Goal: Task Accomplishment & Management: Use online tool/utility

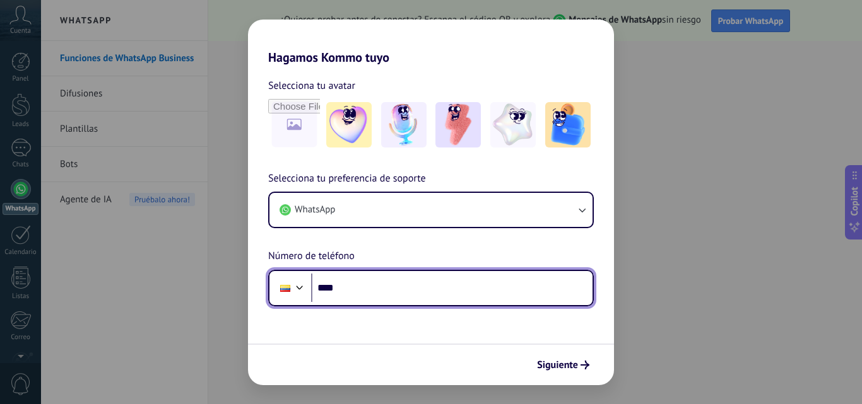
click at [420, 286] on input "****" at bounding box center [451, 288] width 281 height 29
type input "**********"
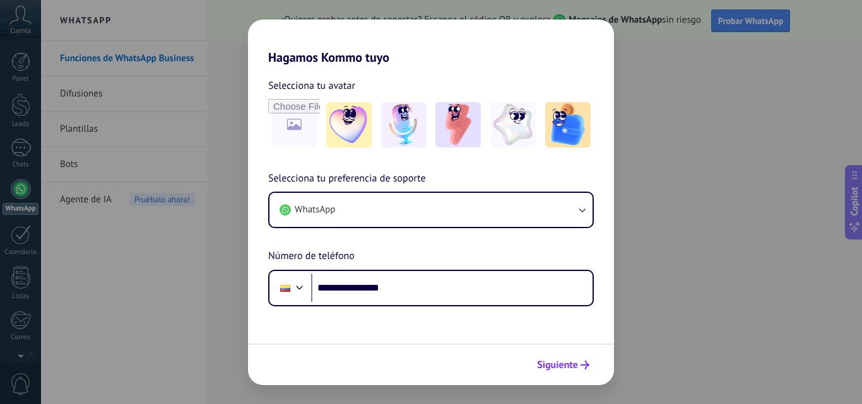
click at [555, 367] on span "Siguiente" at bounding box center [557, 365] width 41 height 9
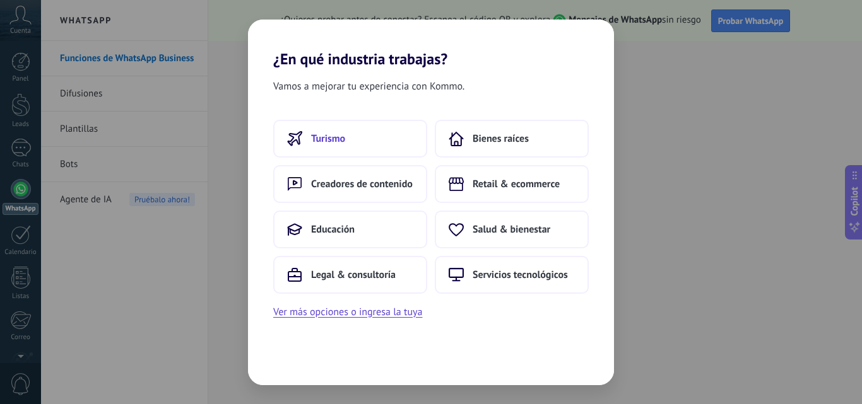
click at [367, 141] on button "Turismo" at bounding box center [350, 139] width 154 height 38
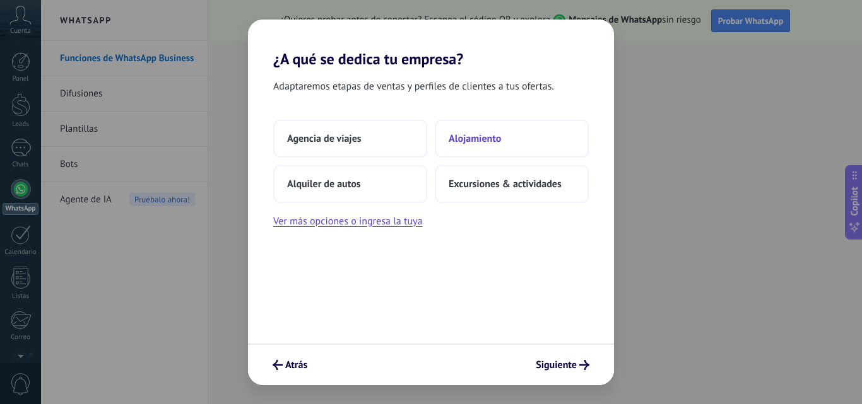
click at [536, 146] on button "Alojamiento" at bounding box center [512, 139] width 154 height 38
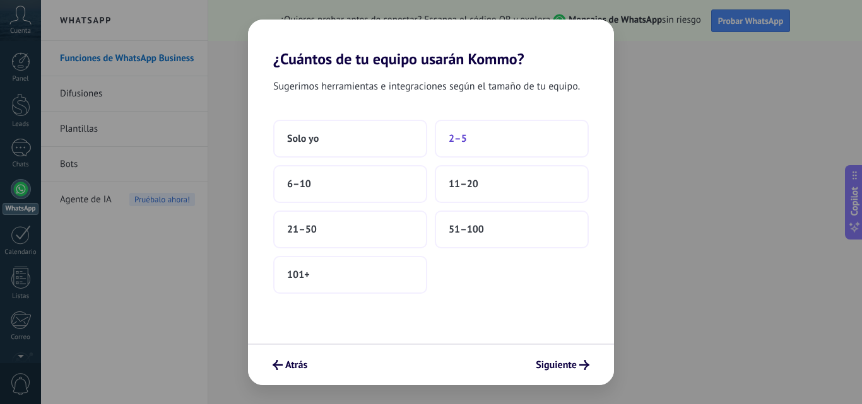
click at [508, 144] on button "2–5" at bounding box center [512, 139] width 154 height 38
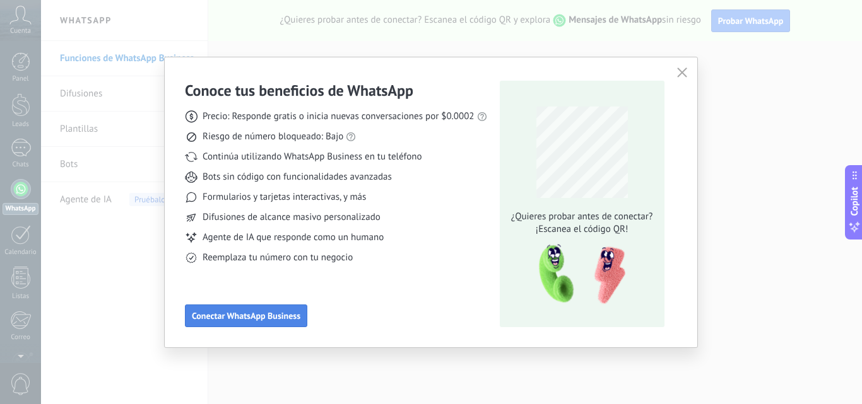
click at [218, 313] on span "Conectar WhatsApp Business" at bounding box center [246, 316] width 109 height 9
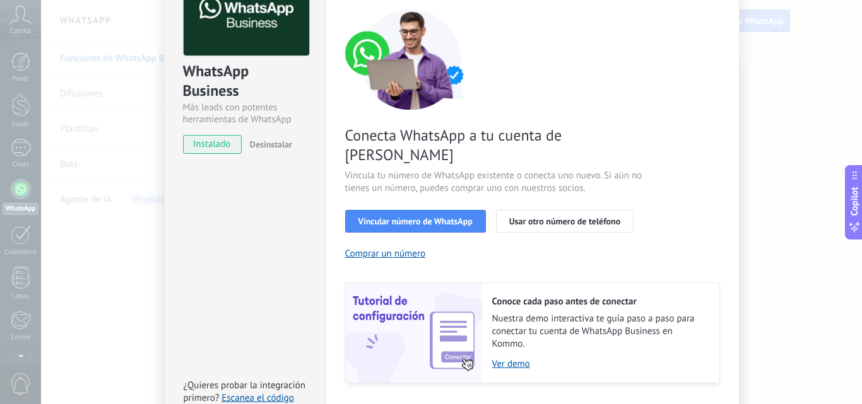
scroll to position [156, 0]
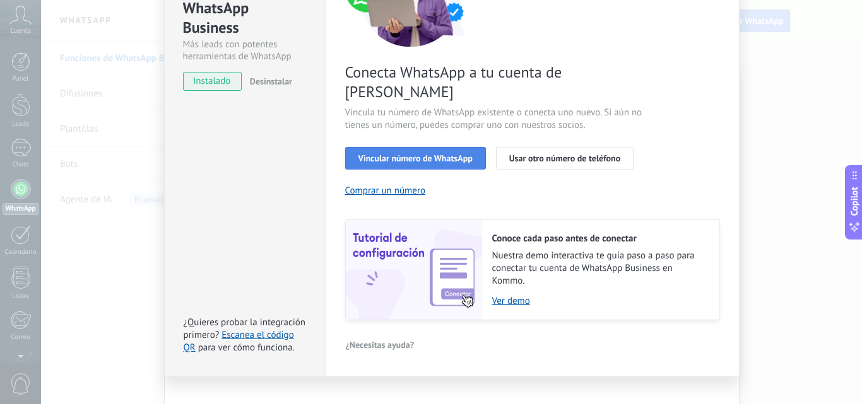
click at [433, 154] on span "Vincular número de WhatsApp" at bounding box center [415, 158] width 114 height 9
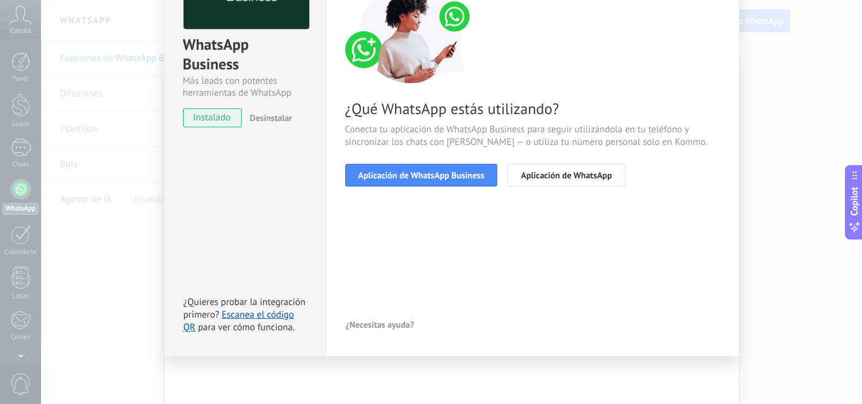
scroll to position [119, 0]
click at [389, 174] on span "Aplicación de WhatsApp Business" at bounding box center [421, 175] width 126 height 9
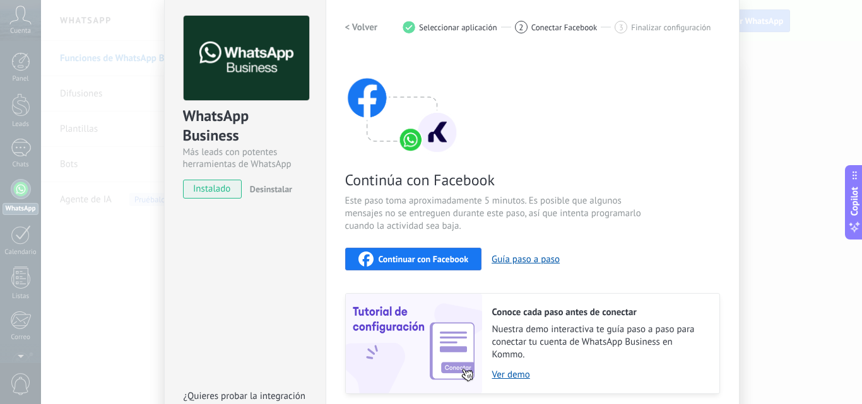
scroll to position [0, 0]
